Goal: Transaction & Acquisition: Obtain resource

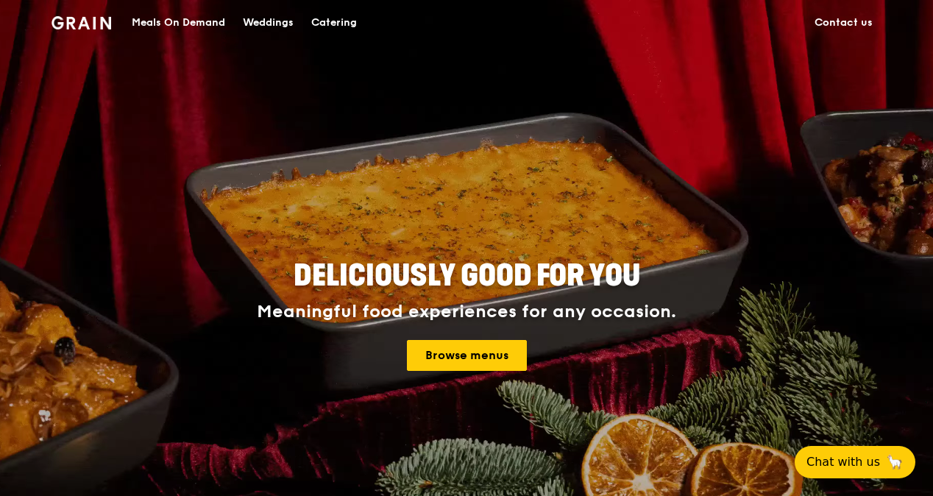
click at [340, 22] on div "Catering" at bounding box center [334, 23] width 46 height 44
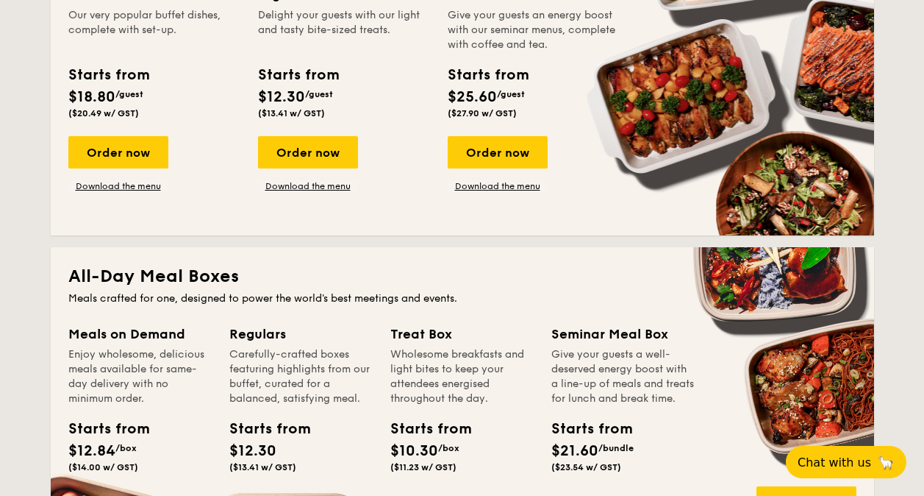
scroll to position [662, 0]
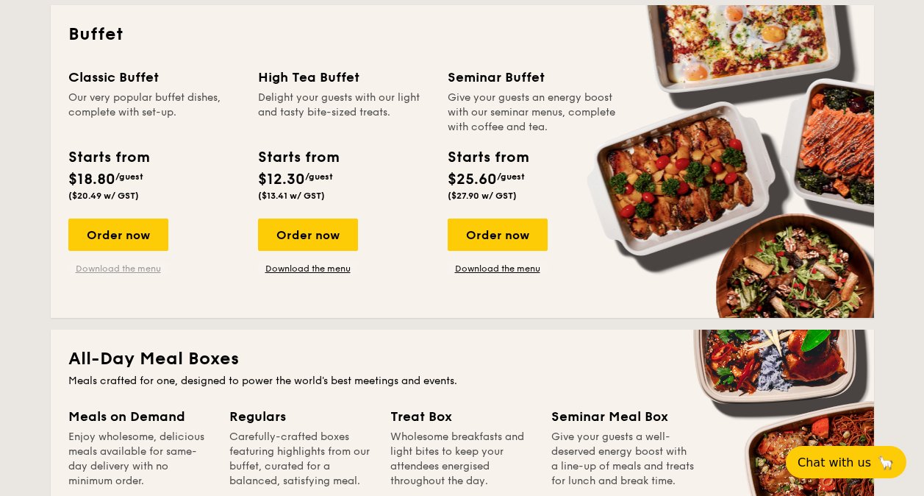
click at [114, 268] on link "Download the menu" at bounding box center [118, 269] width 100 height 12
